Goal: Information Seeking & Learning: Find specific fact

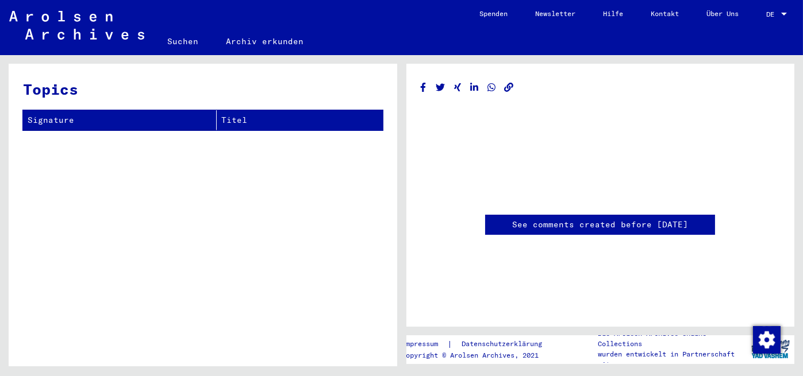
scroll to position [172, 0]
click at [129, 120] on th "Signature" at bounding box center [120, 120] width 194 height 20
click at [783, 14] on div at bounding box center [784, 14] width 6 height 3
click at [761, 20] on span "English" at bounding box center [755, 20] width 28 height 9
click at [191, 42] on link "Search" at bounding box center [182, 42] width 59 height 28
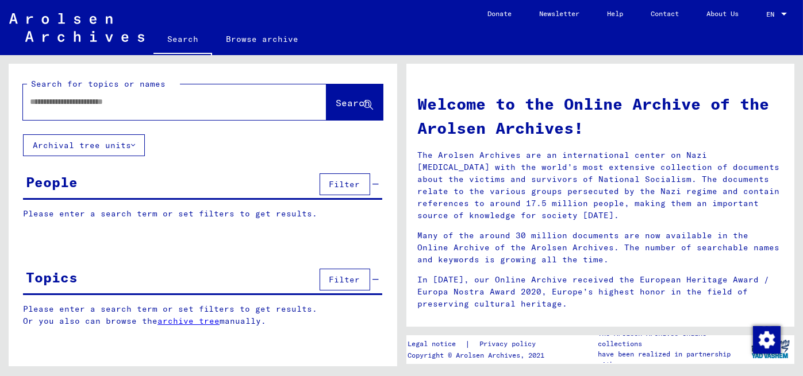
click at [63, 102] on input "text" at bounding box center [161, 102] width 262 height 12
click at [347, 110] on span "Search" at bounding box center [354, 104] width 37 height 12
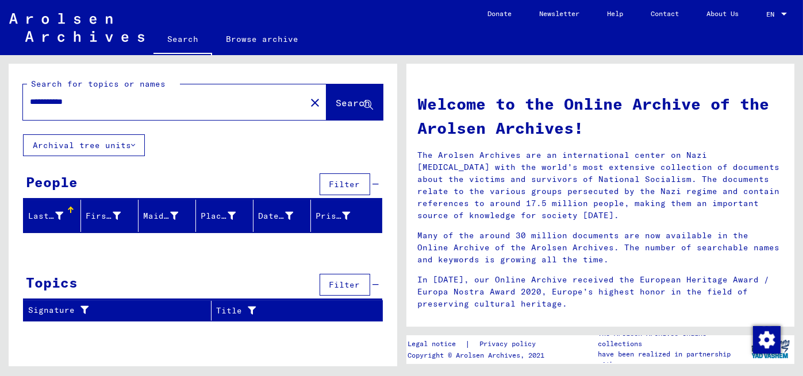
click at [69, 208] on div at bounding box center [69, 208] width 3 height 3
drag, startPoint x: 59, startPoint y: 100, endPoint x: 6, endPoint y: 98, distance: 52.9
click at [7, 98] on div "**********" at bounding box center [200, 211] width 401 height 312
type input "****"
click at [348, 105] on span "Search" at bounding box center [353, 102] width 34 height 11
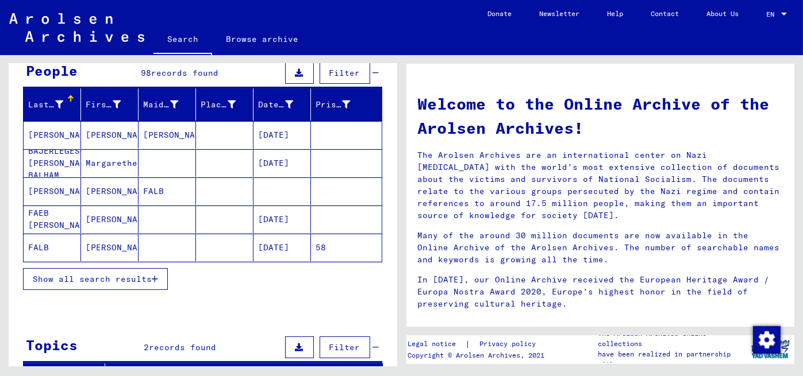
scroll to position [93, 0]
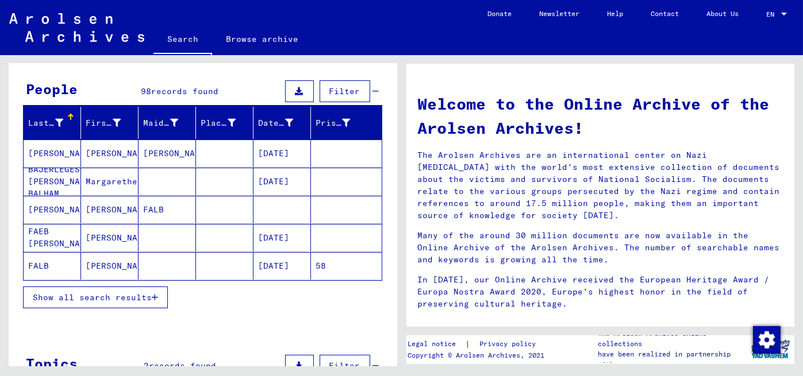
click at [94, 152] on mat-cell "[PERSON_NAME]" at bounding box center [109, 154] width 57 height 28
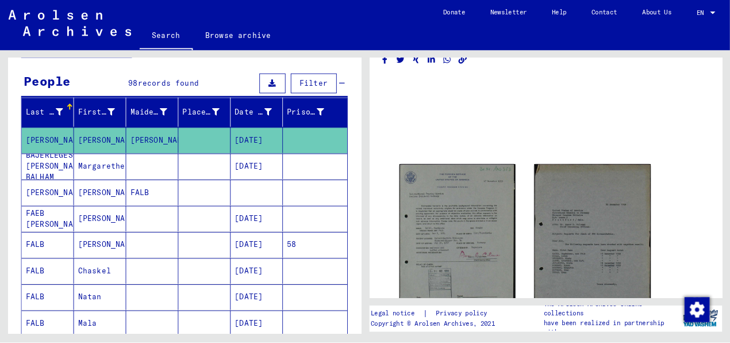
scroll to position [57, 0]
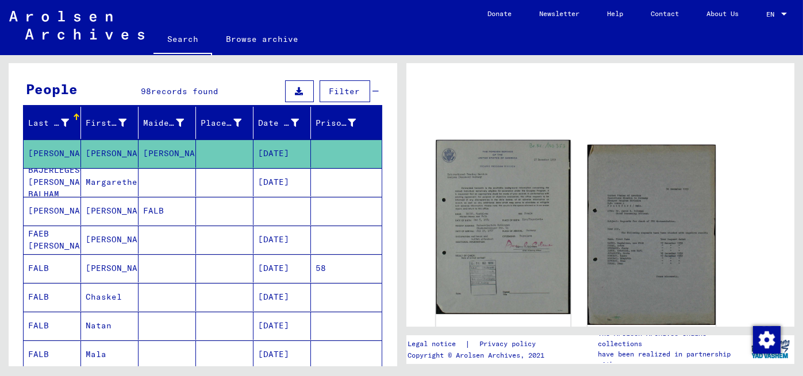
click at [509, 185] on img at bounding box center [503, 227] width 135 height 174
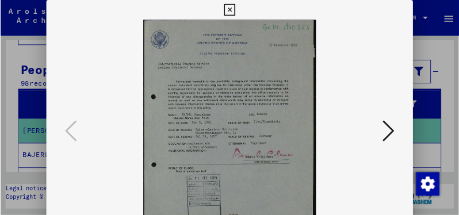
scroll to position [93, 0]
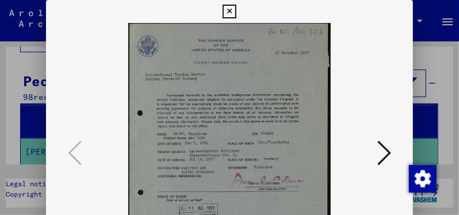
click at [226, 14] on icon at bounding box center [228, 12] width 13 height 14
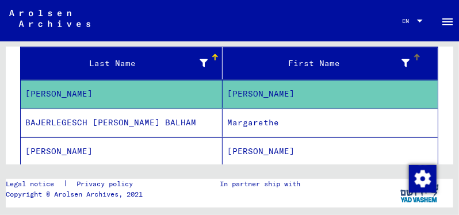
scroll to position [191, 0]
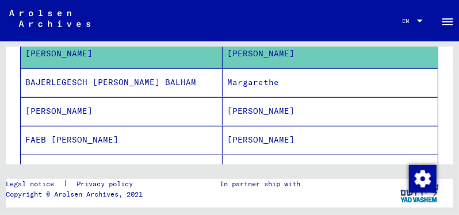
click at [267, 85] on mat-cell "Margarethe" at bounding box center [329, 82] width 215 height 28
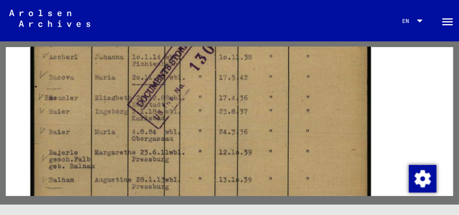
scroll to position [460, 0]
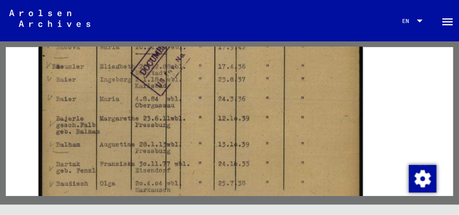
scroll to position [393, 0]
